Goal: Task Accomplishment & Management: Manage account settings

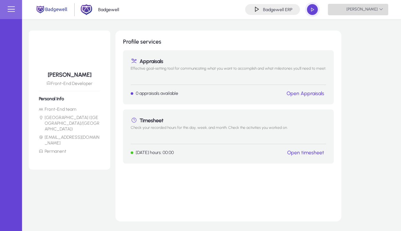
click at [349, 7] on span "[PERSON_NAME]" at bounding box center [358, 9] width 50 height 11
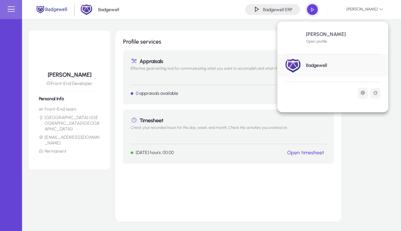
click at [355, 176] on div at bounding box center [200, 115] width 401 height 231
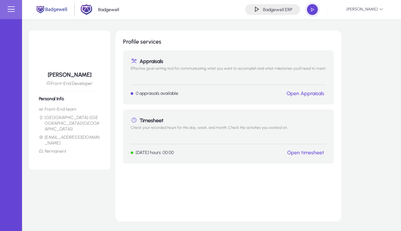
click at [313, 151] on link "Open timesheet" at bounding box center [305, 153] width 37 height 6
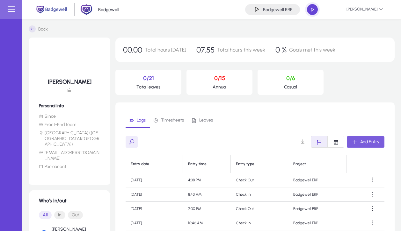
click at [384, 142] on span "button" at bounding box center [366, 142] width 38 height 15
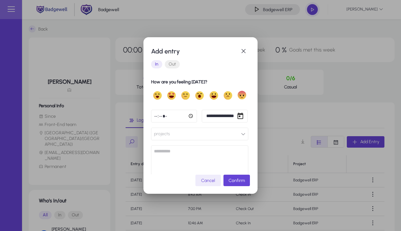
click at [153, 117] on input "*****" at bounding box center [174, 116] width 46 height 13
click at [222, 137] on button "projects" at bounding box center [199, 134] width 97 height 13
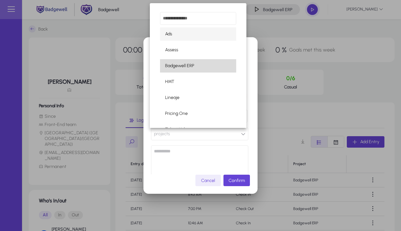
click at [207, 67] on mat-option "Badgewell ERP" at bounding box center [198, 65] width 76 height 13
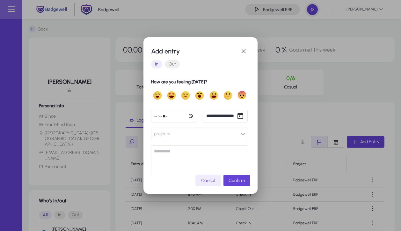
scroll to position [0, 0]
click at [237, 182] on span "Confirm" at bounding box center [237, 180] width 16 height 5
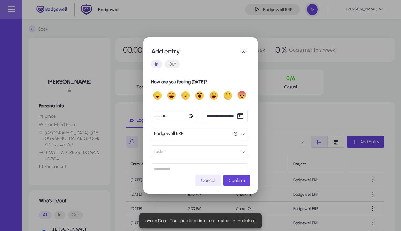
click at [165, 116] on input "*****" at bounding box center [174, 116] width 46 height 13
type input "*****"
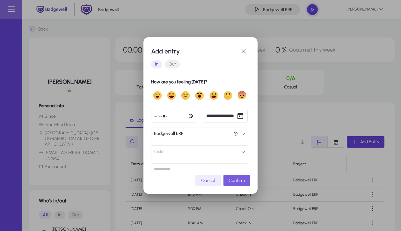
click at [238, 180] on span "Confirm" at bounding box center [237, 180] width 16 height 5
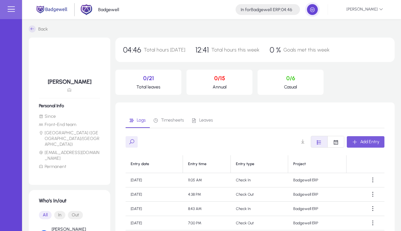
click at [204, 124] on span "Leaves" at bounding box center [202, 120] width 22 height 15
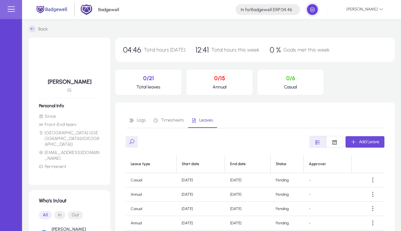
click at [369, 143] on span "Add Leave" at bounding box center [369, 141] width 20 height 5
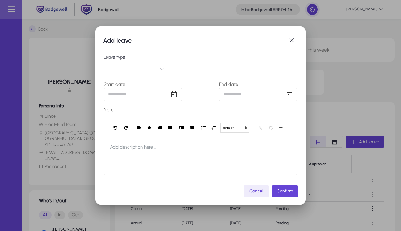
click at [135, 77] on div "Leave type Start date End date Note default Heading 1 Heading 2 Heading 3 Headi…" at bounding box center [201, 115] width 194 height 120
click at [148, 71] on button "button" at bounding box center [136, 69] width 64 height 13
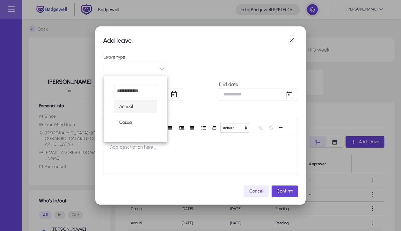
click at [143, 107] on mat-option "Annual" at bounding box center [135, 106] width 43 height 13
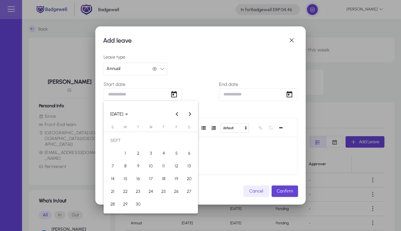
click at [149, 92] on div "Add leave Leave type Annual Annual Start date End date Note default Heading 1 H…" at bounding box center [200, 115] width 401 height 231
click at [112, 192] on span "21" at bounding box center [112, 191] width 11 height 11
type input "**********"
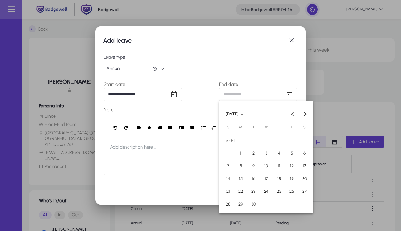
click at [245, 91] on div "**********" at bounding box center [200, 115] width 401 height 231
click at [276, 193] on span "25" at bounding box center [278, 191] width 11 height 11
type input "**********"
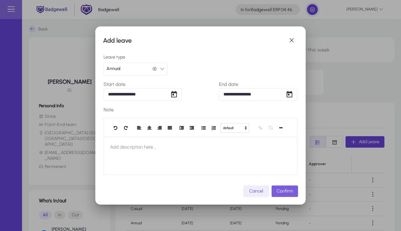
click at [283, 192] on span "Confirm" at bounding box center [285, 191] width 16 height 5
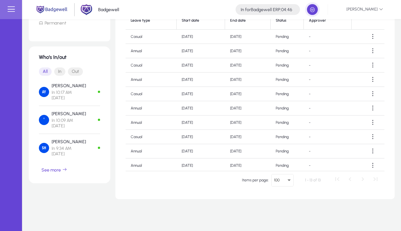
scroll to position [59, 0]
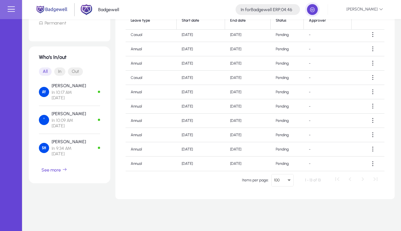
click at [201, 164] on td "Sep 21, 2025" at bounding box center [201, 164] width 48 height 14
click at [243, 163] on td "Sep 25, 2025" at bounding box center [248, 164] width 46 height 14
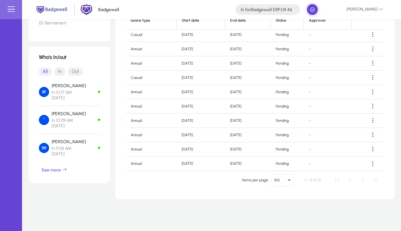
click at [243, 163] on td "Sep 25, 2025" at bounding box center [248, 164] width 46 height 14
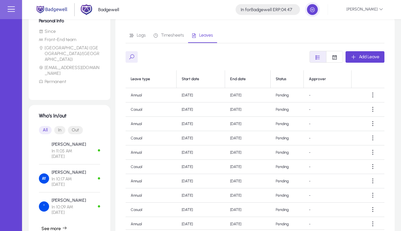
scroll to position [82, 0]
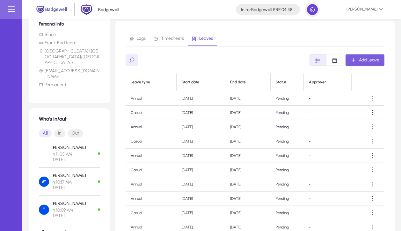
click at [367, 62] on span "Add Leave" at bounding box center [369, 59] width 20 height 5
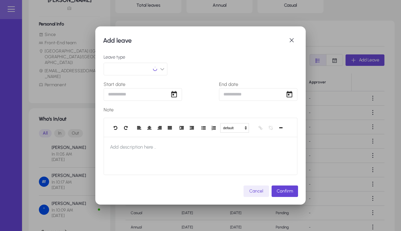
scroll to position [0, 0]
click at [130, 72] on button "button" at bounding box center [136, 69] width 64 height 13
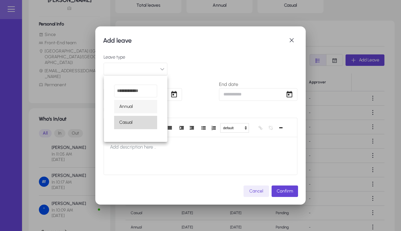
click at [134, 120] on mat-option "Casual" at bounding box center [135, 122] width 43 height 13
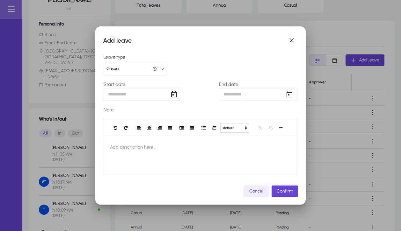
click at [149, 95] on div "Add leave Leave type Casual Casual Start date End date Note default Heading 1 H…" at bounding box center [200, 115] width 401 height 231
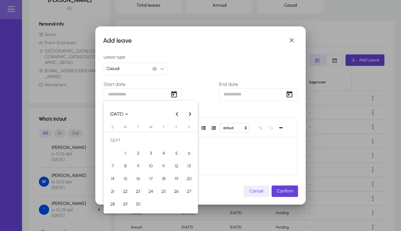
click at [112, 165] on span "7" at bounding box center [112, 166] width 11 height 11
type input "**********"
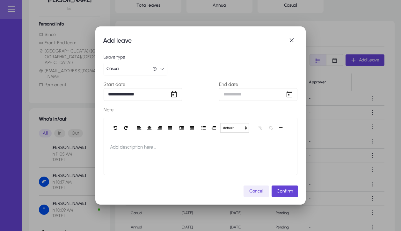
click at [266, 96] on div "**********" at bounding box center [200, 115] width 401 height 231
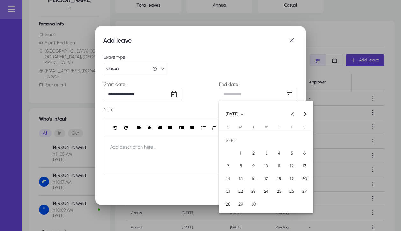
click at [222, 167] on button "7" at bounding box center [228, 166] width 13 height 13
type input "**********"
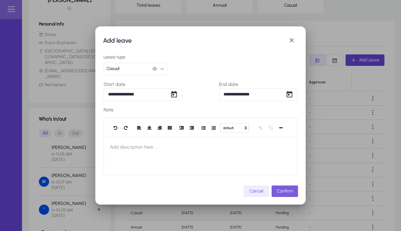
click at [281, 191] on span "Confirm" at bounding box center [285, 191] width 16 height 5
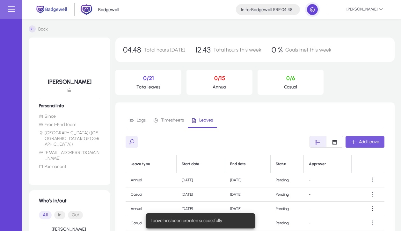
scroll to position [82, 0]
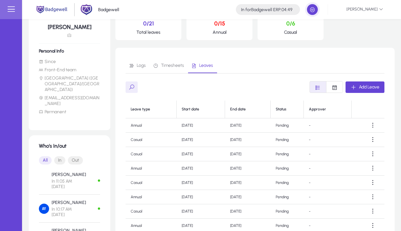
scroll to position [66, 0]
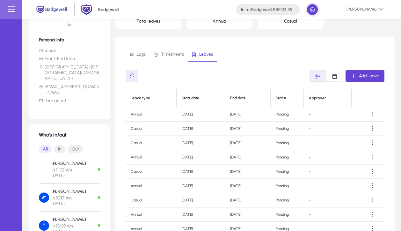
click at [260, 117] on td "Sep 25, 2025" at bounding box center [248, 114] width 46 height 14
click at [260, 117] on td "[DATE]" at bounding box center [248, 114] width 46 height 14
drag, startPoint x: 257, startPoint y: 186, endPoint x: 253, endPoint y: 164, distance: 22.6
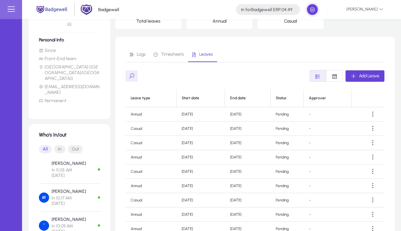
click at [253, 164] on tbody "Annual Sep 21, 2025 Sep 25, 2025 Pending - Casual Sep 7, 2025 Sep 7, 2025 Pendi…" at bounding box center [255, 214] width 259 height 215
click at [253, 164] on td "[DATE]" at bounding box center [248, 157] width 46 height 14
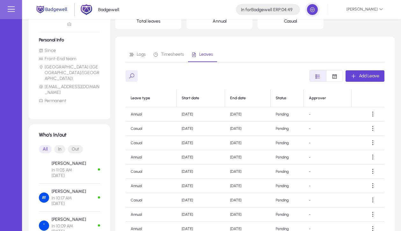
drag, startPoint x: 254, startPoint y: 131, endPoint x: 255, endPoint y: 115, distance: 16.0
click at [255, 115] on tbody "Annual Sep 21, 2025 Sep 25, 2025 Pending - Casual Sep 7, 2025 Sep 7, 2025 Pendi…" at bounding box center [255, 214] width 259 height 215
click at [255, 115] on td "[DATE]" at bounding box center [248, 114] width 46 height 14
drag, startPoint x: 260, startPoint y: 184, endPoint x: 251, endPoint y: 187, distance: 9.4
click at [251, 187] on td "[DATE]" at bounding box center [248, 186] width 46 height 14
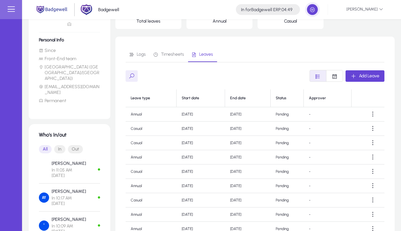
click at [251, 187] on td "[DATE]" at bounding box center [248, 186] width 46 height 14
drag, startPoint x: 254, startPoint y: 172, endPoint x: 177, endPoint y: 172, distance: 77.5
click at [177, 172] on tr "Casual May 4, 2025 May 5, 2025 Pending -" at bounding box center [255, 172] width 259 height 14
click at [177, 172] on td "[DATE]" at bounding box center [201, 172] width 48 height 14
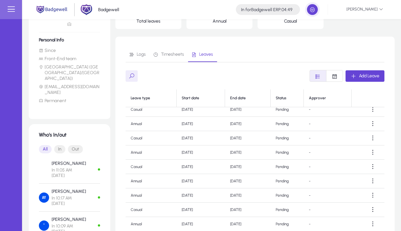
scroll to position [0, 0]
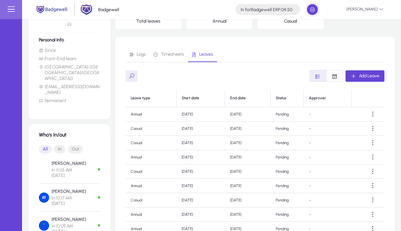
click at [219, 81] on div "Add Leave" at bounding box center [255, 76] width 259 height 12
click at [369, 95] on th at bounding box center [368, 99] width 33 height 18
drag, startPoint x: 209, startPoint y: 159, endPoint x: 174, endPoint y: 159, distance: 35.4
click at [174, 159] on tr "Annual Jun 10, 2025 Jun 11, 2025 Pending -" at bounding box center [255, 157] width 259 height 14
click at [174, 159] on td "Annual" at bounding box center [151, 157] width 51 height 14
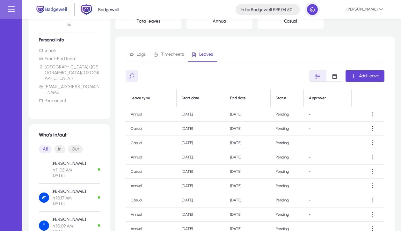
drag, startPoint x: 174, startPoint y: 159, endPoint x: 205, endPoint y: 162, distance: 31.8
click at [205, 162] on tr "Annual Jun 10, 2025 Jun 11, 2025 Pending -" at bounding box center [255, 157] width 259 height 14
click at [205, 162] on td "[DATE]" at bounding box center [201, 157] width 48 height 14
click at [377, 72] on span "button" at bounding box center [365, 76] width 39 height 15
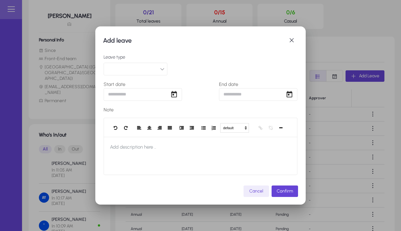
click at [140, 74] on button "button" at bounding box center [136, 69] width 64 height 13
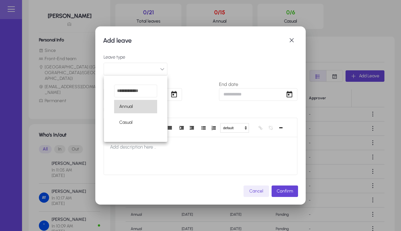
click at [131, 108] on span "Annual" at bounding box center [126, 107] width 14 height 8
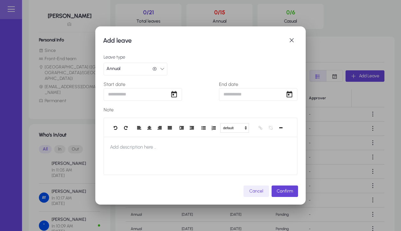
click at [140, 94] on div "Add leave Leave type Annual Annual Start date End date Note default Heading 1 H…" at bounding box center [200, 115] width 401 height 231
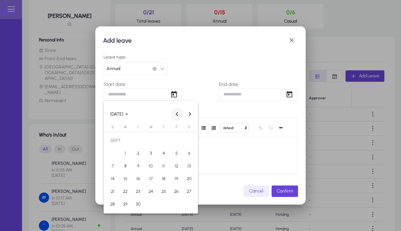
click at [175, 117] on span "Previous month" at bounding box center [177, 114] width 13 height 13
click at [160, 167] on span "10" at bounding box center [163, 166] width 11 height 11
type input "**********"
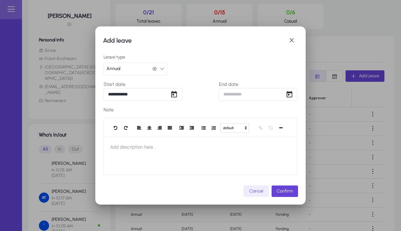
click at [251, 98] on div "**********" at bounding box center [200, 115] width 401 height 231
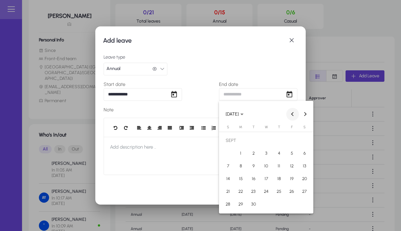
click at [288, 116] on span "Previous month" at bounding box center [292, 114] width 13 height 13
click at [278, 165] on span "10" at bounding box center [278, 166] width 11 height 11
type input "**********"
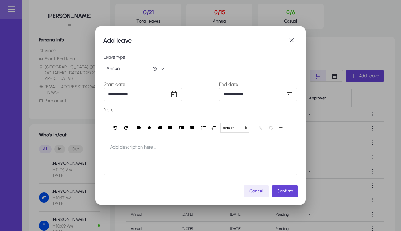
click at [281, 100] on input "**********" at bounding box center [258, 94] width 78 height 13
click at [275, 94] on input "**********" at bounding box center [258, 94] width 78 height 13
click at [292, 96] on span "Open calendar" at bounding box center [289, 94] width 13 height 13
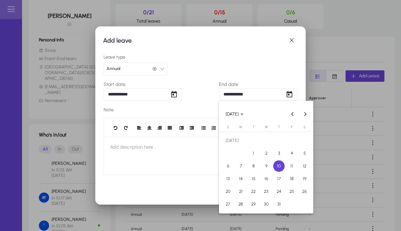
click at [266, 65] on div at bounding box center [200, 115] width 401 height 231
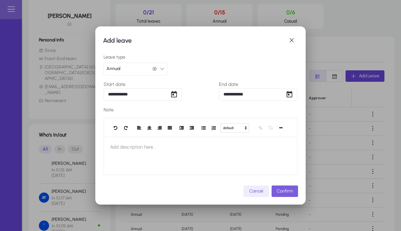
click at [286, 192] on span "Confirm" at bounding box center [285, 191] width 16 height 5
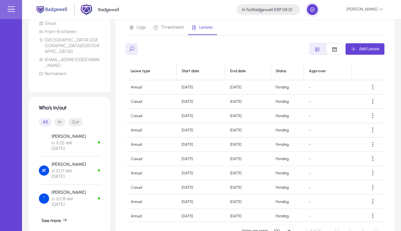
scroll to position [100, 0]
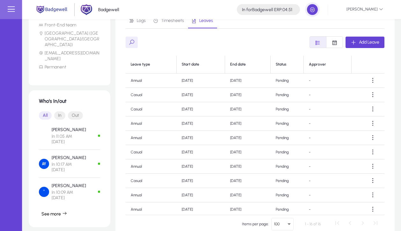
click at [263, 126] on td "[DATE]" at bounding box center [248, 124] width 46 height 14
click at [263, 126] on td "Jul 10, 2025" at bounding box center [248, 124] width 46 height 14
click at [260, 135] on td "[DATE]" at bounding box center [248, 138] width 46 height 14
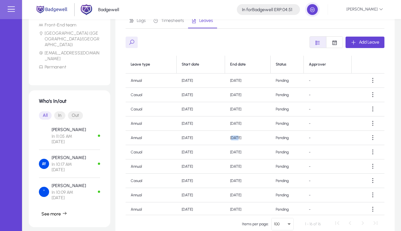
click at [260, 135] on td "[DATE]" at bounding box center [248, 138] width 46 height 14
click at [257, 167] on td "[DATE]" at bounding box center [248, 167] width 46 height 14
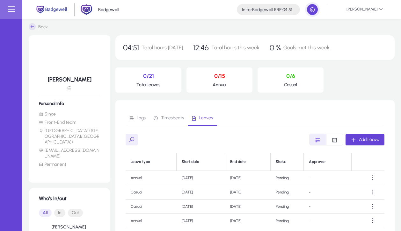
scroll to position [0, 0]
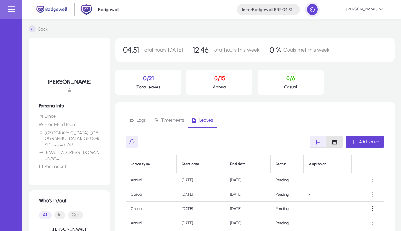
click at [334, 142] on icon "Font Style" at bounding box center [335, 143] width 6 height 6
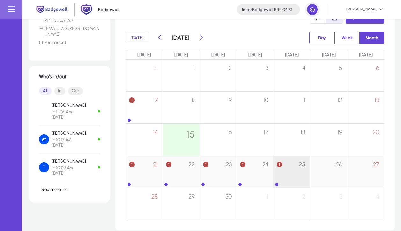
scroll to position [123, 0]
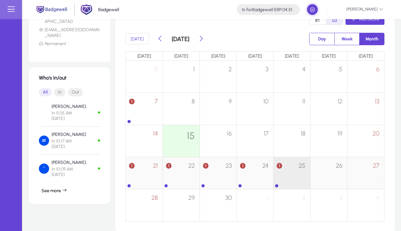
click at [289, 169] on div "1 25" at bounding box center [292, 169] width 37 height 25
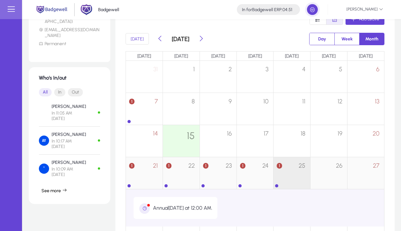
click at [289, 169] on div "1 25" at bounding box center [292, 169] width 37 height 25
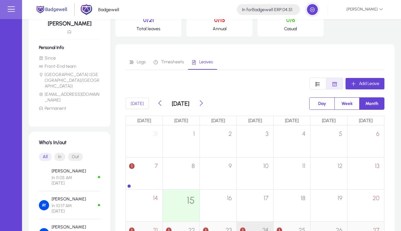
scroll to position [78, 0]
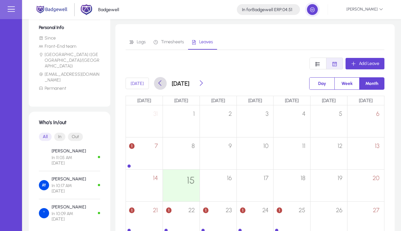
click at [156, 88] on span at bounding box center [160, 83] width 13 height 13
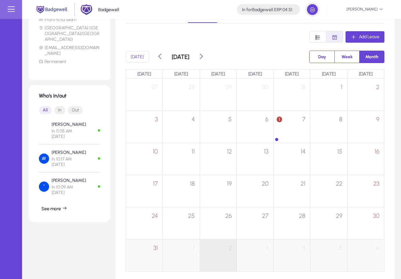
scroll to position [103, 0]
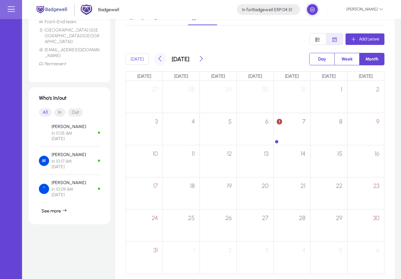
click at [163, 58] on span at bounding box center [160, 59] width 13 height 13
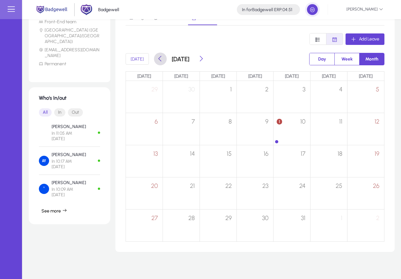
click at [163, 58] on span at bounding box center [160, 59] width 13 height 13
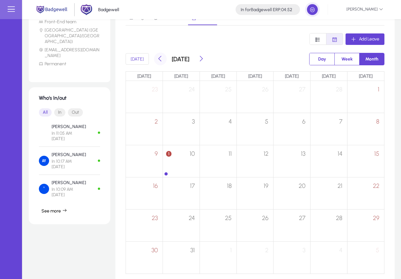
click at [163, 58] on span at bounding box center [160, 59] width 13 height 13
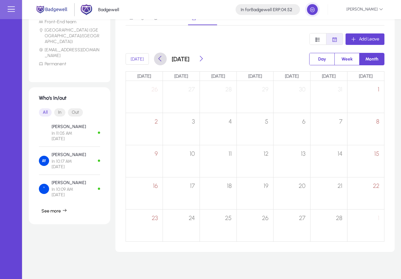
click at [163, 58] on span at bounding box center [160, 59] width 13 height 13
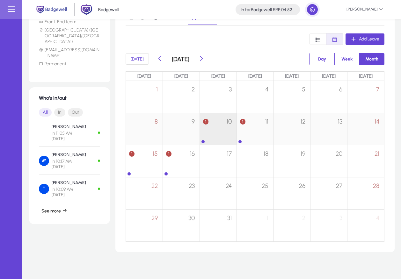
click at [211, 121] on div "1 10" at bounding box center [218, 125] width 37 height 25
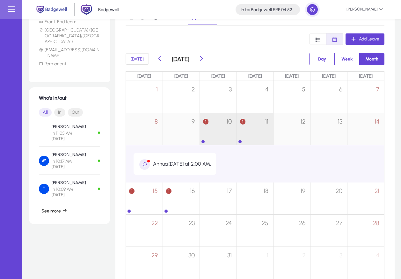
click at [249, 135] on div "1 11" at bounding box center [255, 125] width 37 height 25
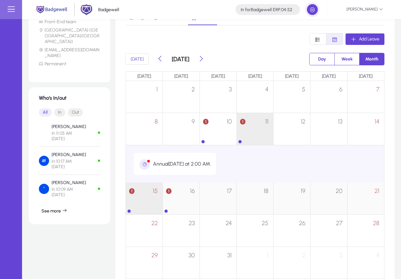
click at [154, 197] on div "1 15" at bounding box center [144, 195] width 37 height 25
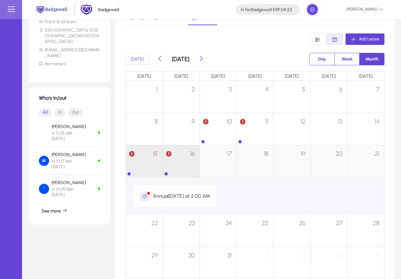
click at [190, 163] on div "1 16" at bounding box center [181, 157] width 37 height 25
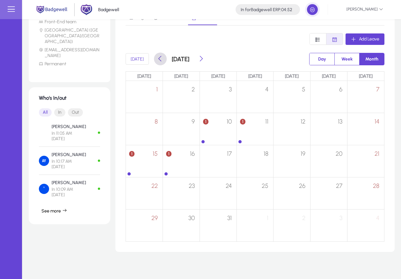
click at [159, 56] on span at bounding box center [160, 59] width 13 height 13
click at [207, 58] on span at bounding box center [200, 59] width 13 height 13
click at [207, 56] on span at bounding box center [200, 59] width 13 height 13
click at [162, 62] on span at bounding box center [160, 59] width 13 height 13
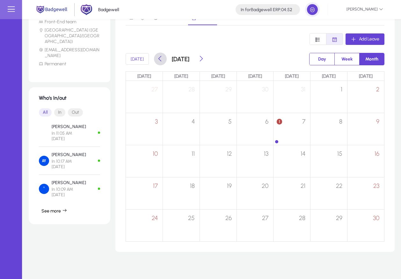
click at [162, 62] on span at bounding box center [160, 59] width 13 height 13
click at [207, 60] on span at bounding box center [200, 59] width 13 height 13
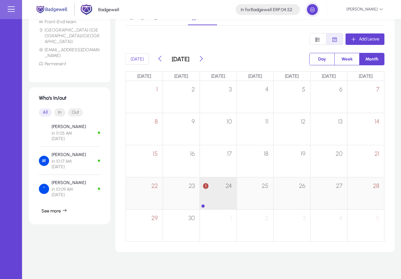
click at [226, 186] on span "24" at bounding box center [229, 185] width 6 height 7
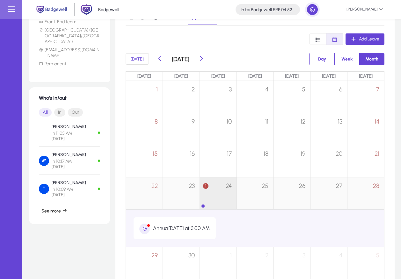
click at [226, 186] on span "24" at bounding box center [229, 185] width 6 height 7
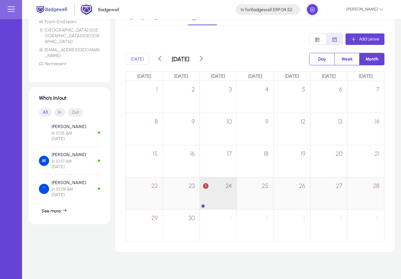
click at [221, 196] on div "1 24" at bounding box center [218, 190] width 37 height 25
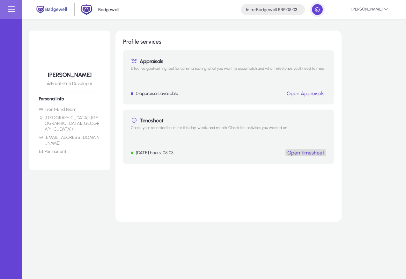
click at [307, 150] on link "Open timesheet" at bounding box center [305, 153] width 37 height 6
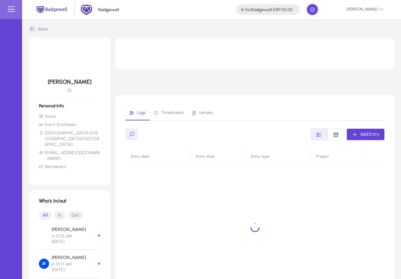
scroll to position [88, 0]
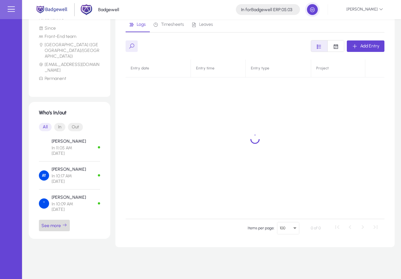
click at [52, 223] on span "See more" at bounding box center [54, 226] width 26 height 6
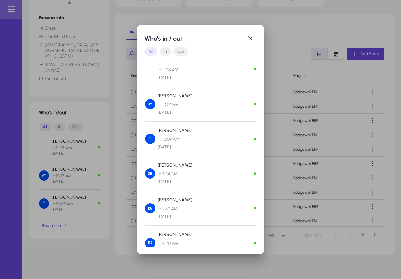
scroll to position [0, 0]
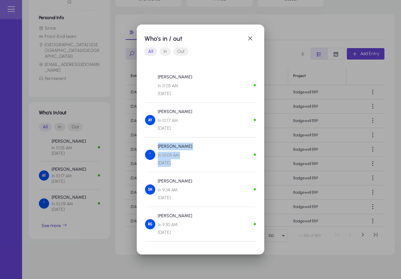
drag, startPoint x: 178, startPoint y: 164, endPoint x: 154, endPoint y: 145, distance: 29.5
click at [154, 145] on div "[PERSON_NAME][DEMOGRAPHIC_DATA] In 10:09 AM [DATE]" at bounding box center [168, 155] width 47 height 24
drag, startPoint x: 154, startPoint y: 145, endPoint x: 177, endPoint y: 164, distance: 29.3
click at [177, 164] on div "[PERSON_NAME][DEMOGRAPHIC_DATA] In 10:09 AM [DATE]" at bounding box center [168, 155] width 47 height 24
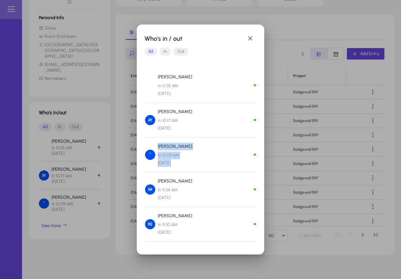
click at [177, 164] on span "In 10:09 AM [DATE]" at bounding box center [175, 159] width 34 height 15
drag, startPoint x: 177, startPoint y: 164, endPoint x: 158, endPoint y: 147, distance: 25.1
click at [158, 147] on div "[PERSON_NAME][DEMOGRAPHIC_DATA] In 10:09 AM [DATE]" at bounding box center [175, 155] width 34 height 24
click at [158, 147] on p "[PERSON_NAME]" at bounding box center [175, 147] width 34 height 8
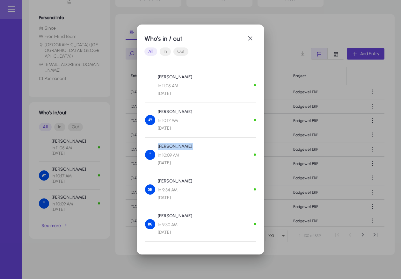
click at [158, 147] on p "[PERSON_NAME]" at bounding box center [175, 147] width 34 height 8
drag, startPoint x: 181, startPoint y: 128, endPoint x: 156, endPoint y: 112, distance: 30.7
click at [156, 112] on div "[PERSON_NAME] In 10:17 AM [DATE]" at bounding box center [168, 120] width 47 height 24
drag, startPoint x: 156, startPoint y: 112, endPoint x: 194, endPoint y: 132, distance: 43.2
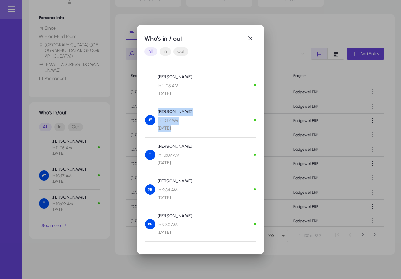
click at [194, 132] on div "[PERSON_NAME] In 10:17 AM [DATE]" at bounding box center [200, 120] width 111 height 24
drag, startPoint x: 194, startPoint y: 132, endPoint x: 158, endPoint y: 110, distance: 42.0
click at [158, 110] on div "[PERSON_NAME] In 10:17 AM [DATE]" at bounding box center [200, 120] width 111 height 24
click at [158, 110] on p "[PERSON_NAME]" at bounding box center [175, 112] width 34 height 8
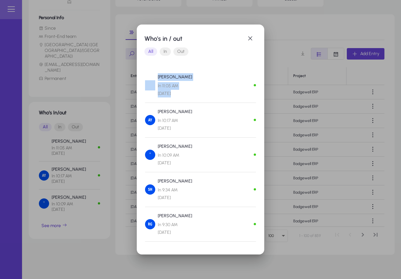
drag, startPoint x: 176, startPoint y: 96, endPoint x: 152, endPoint y: 77, distance: 30.1
click at [152, 77] on div "[PERSON_NAME] In 11:05 AM [DATE]" at bounding box center [168, 85] width 47 height 24
click at [154, 77] on div "[PERSON_NAME] In 11:05 AM [DATE]" at bounding box center [168, 85] width 47 height 24
drag, startPoint x: 154, startPoint y: 77, endPoint x: 185, endPoint y: 93, distance: 35.1
click at [185, 93] on div "[PERSON_NAME] In 11:05 AM [DATE]" at bounding box center [168, 85] width 47 height 24
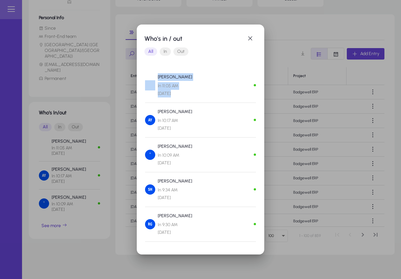
click at [185, 93] on span "In 11:05 AM [DATE]" at bounding box center [175, 89] width 34 height 15
click at [279, 83] on div at bounding box center [200, 139] width 401 height 279
